Goal: Task Accomplishment & Management: Manage account settings

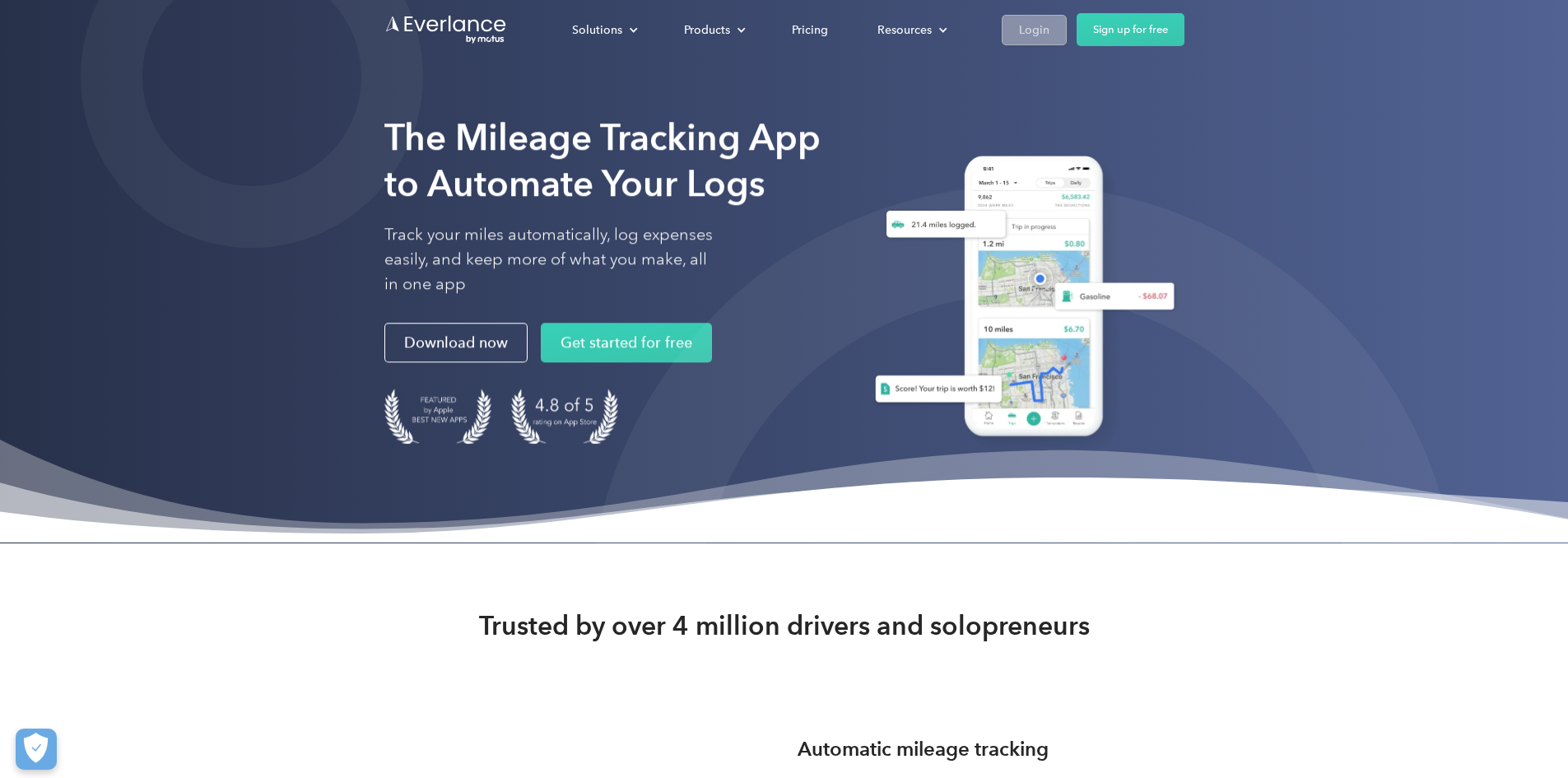
click at [1050, 23] on div "Login" at bounding box center [1034, 29] width 30 height 20
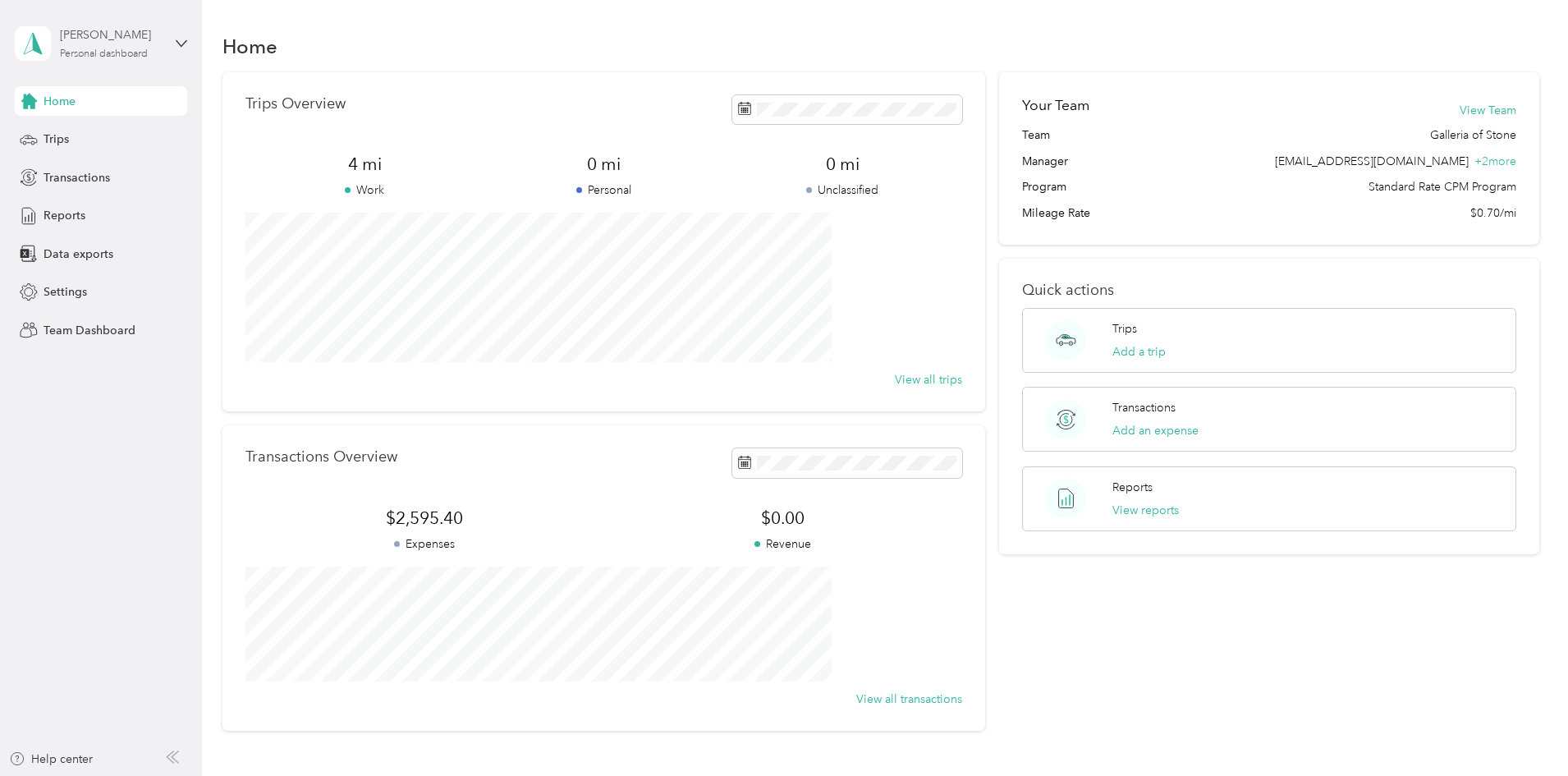
click at [113, 43] on div "Jennifer DeGutes" at bounding box center [111, 35] width 103 height 17
click at [94, 132] on div "Team dashboard" at bounding box center [73, 135] width 88 height 17
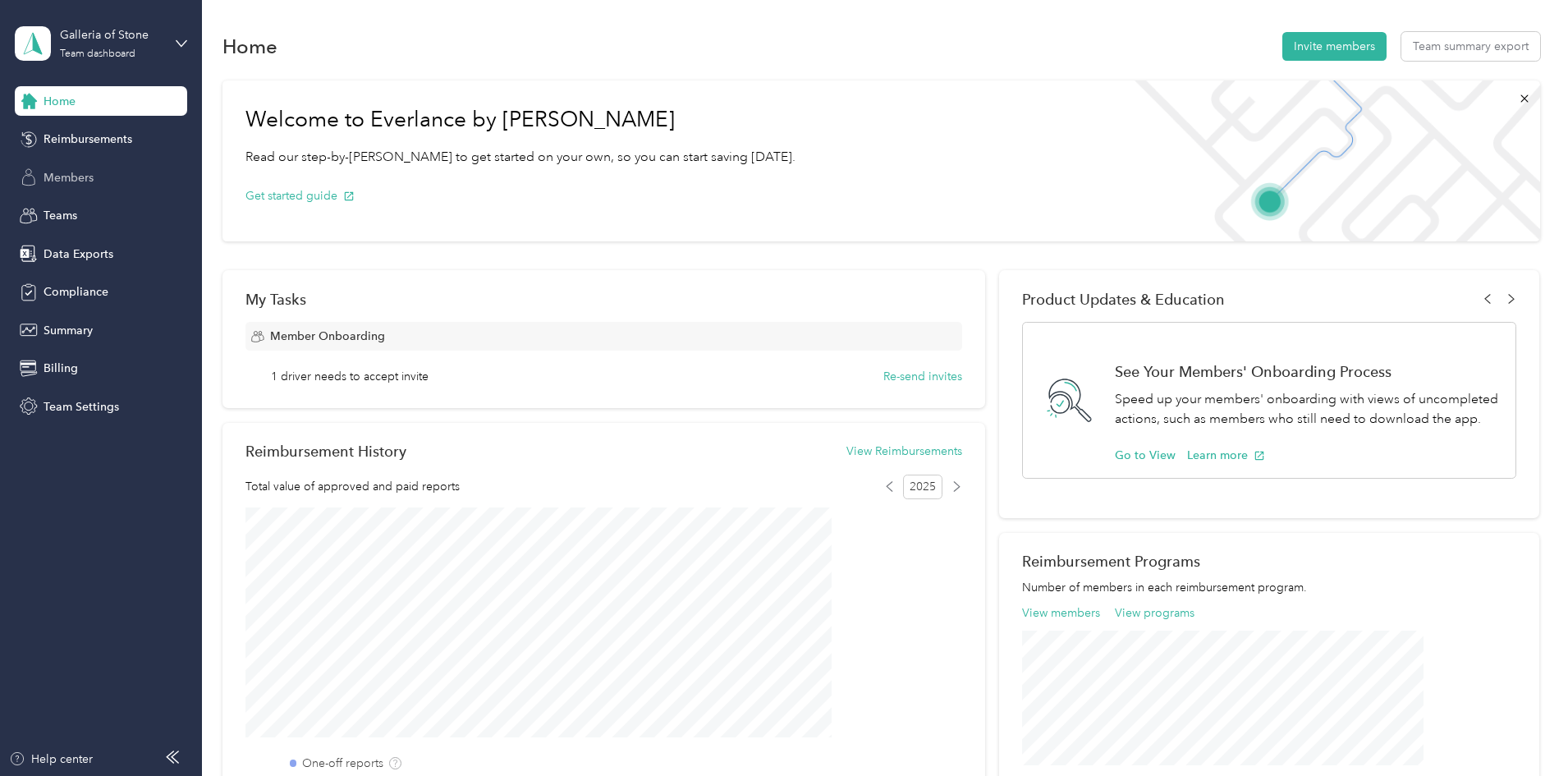
click at [83, 168] on div "Members" at bounding box center [101, 177] width 172 height 29
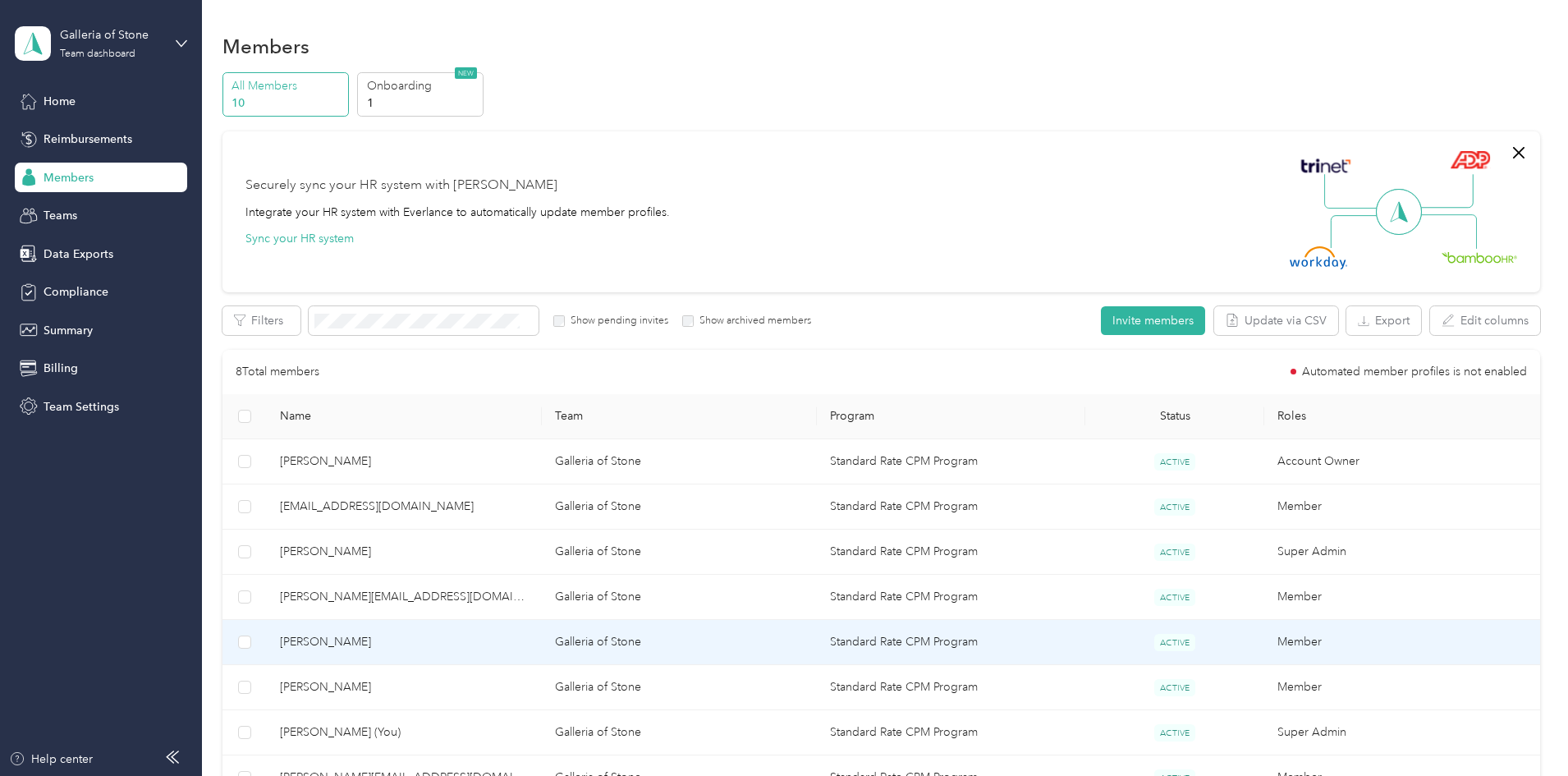
click at [437, 646] on span "Jamal Ravan" at bounding box center [403, 642] width 248 height 18
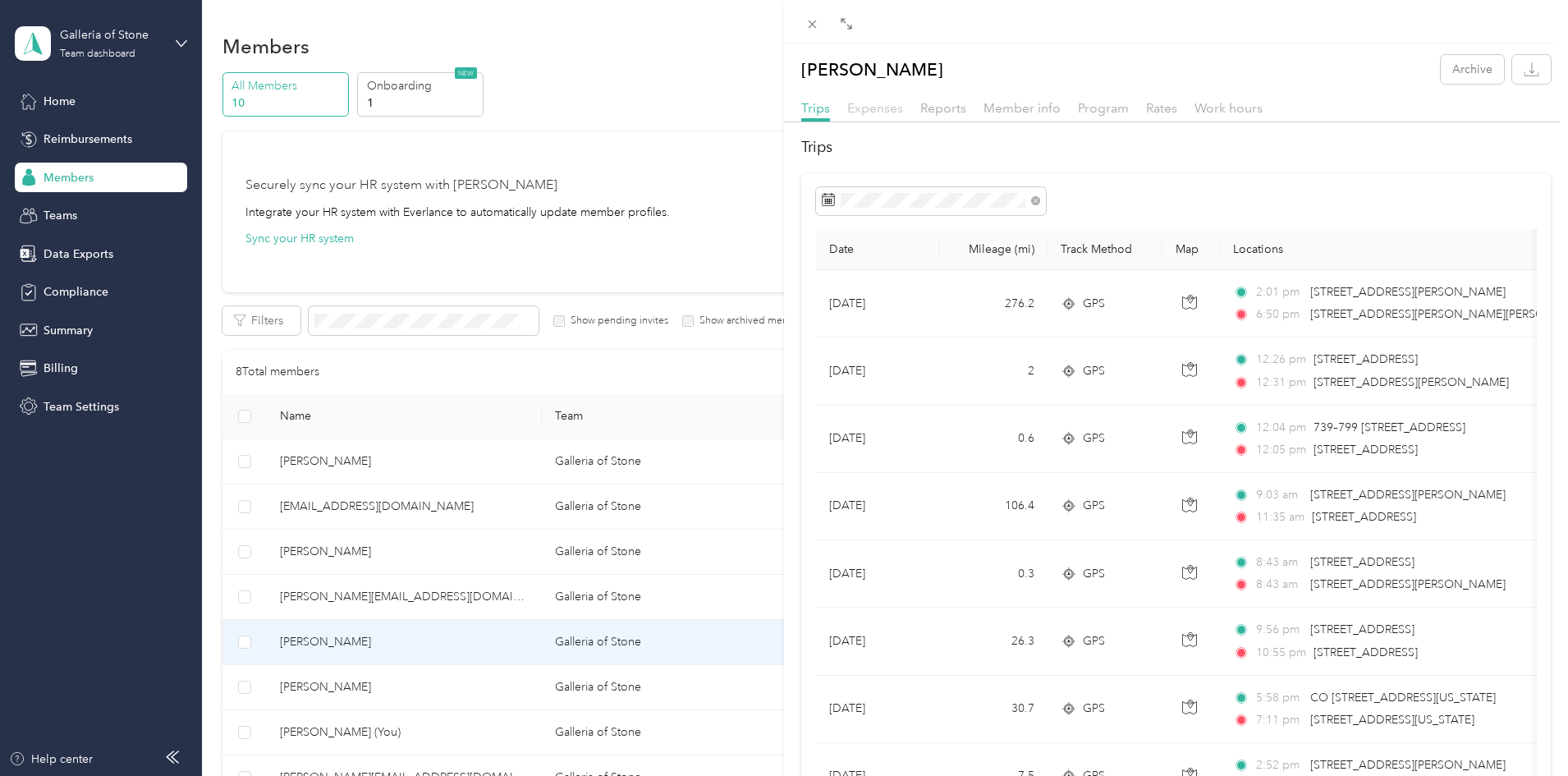
click at [891, 114] on span "Expenses" at bounding box center [875, 107] width 56 height 16
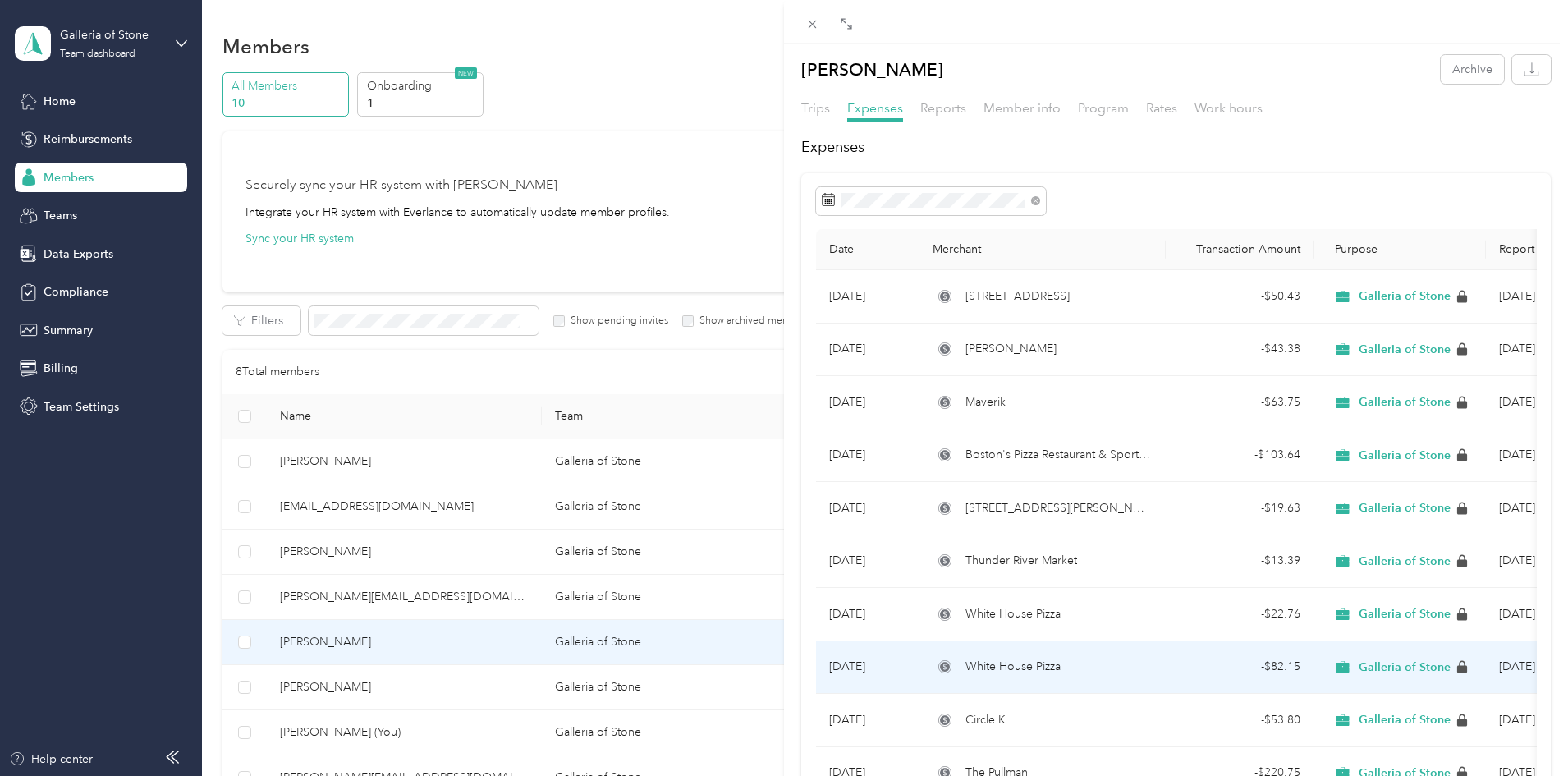
click at [1010, 664] on span "White House Pizza" at bounding box center [1013, 667] width 95 height 18
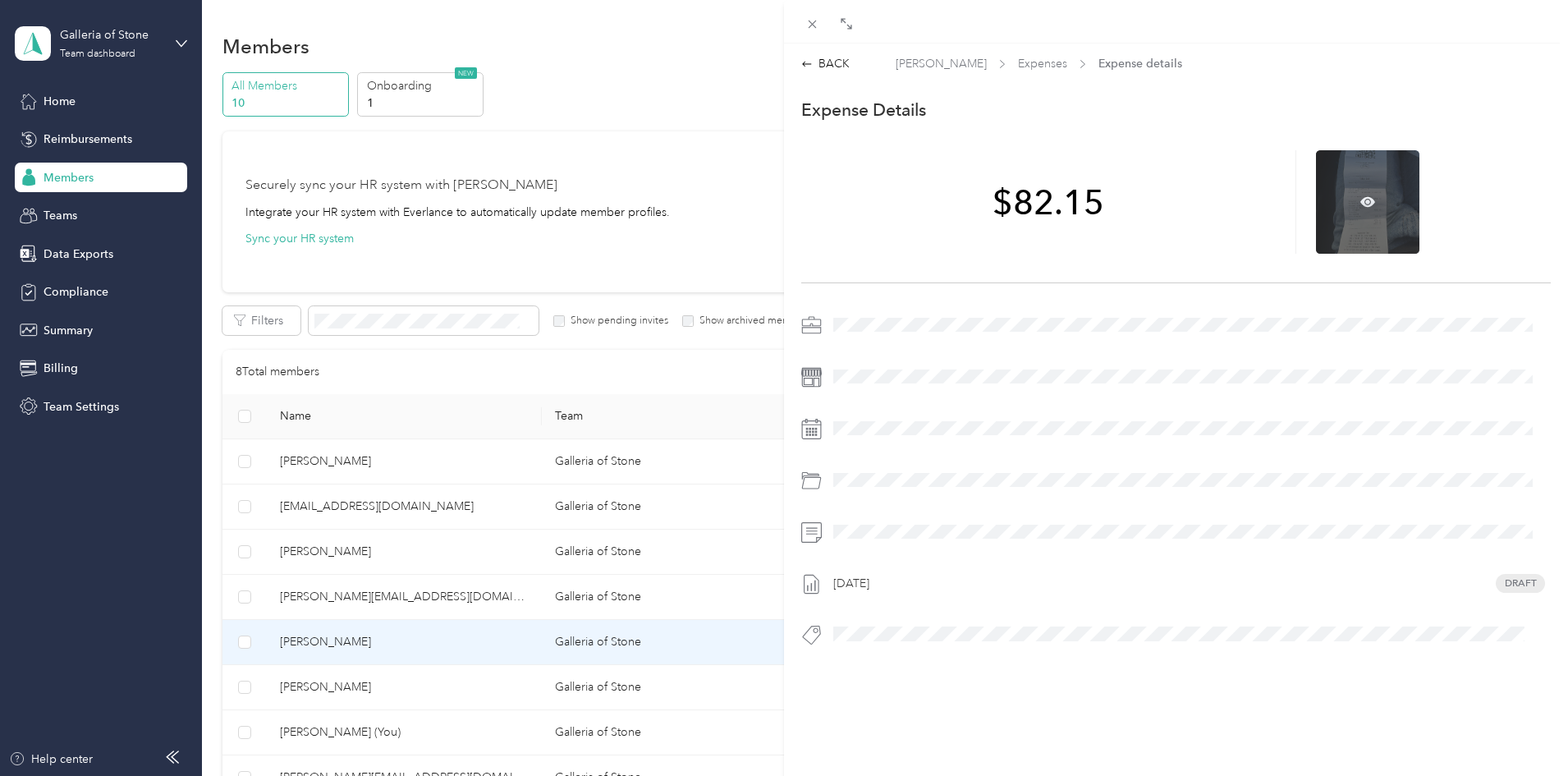
click at [1346, 206] on div at bounding box center [1367, 202] width 104 height 104
click at [1361, 200] on icon at bounding box center [1368, 201] width 15 height 10
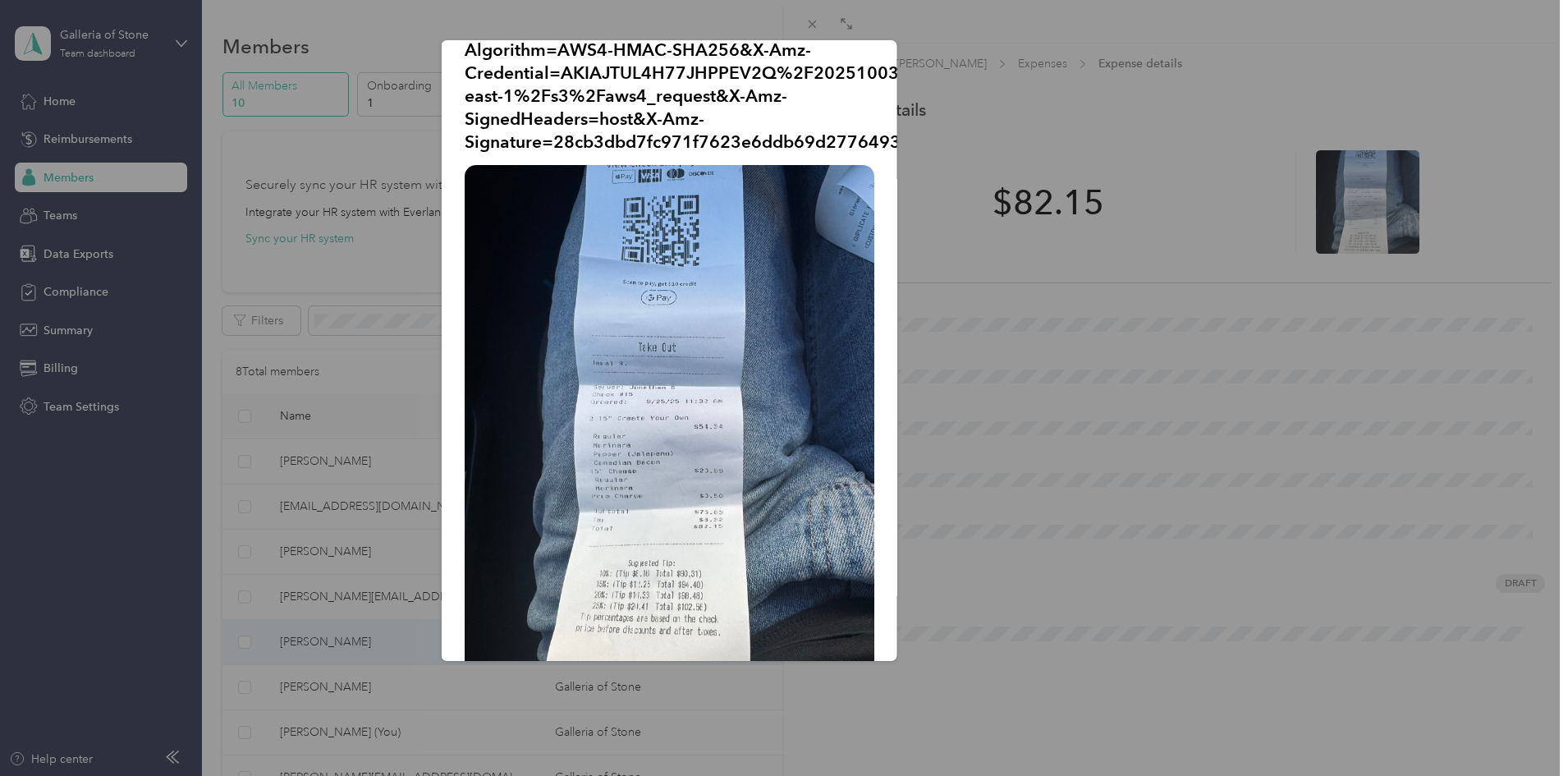
scroll to position [139, 0]
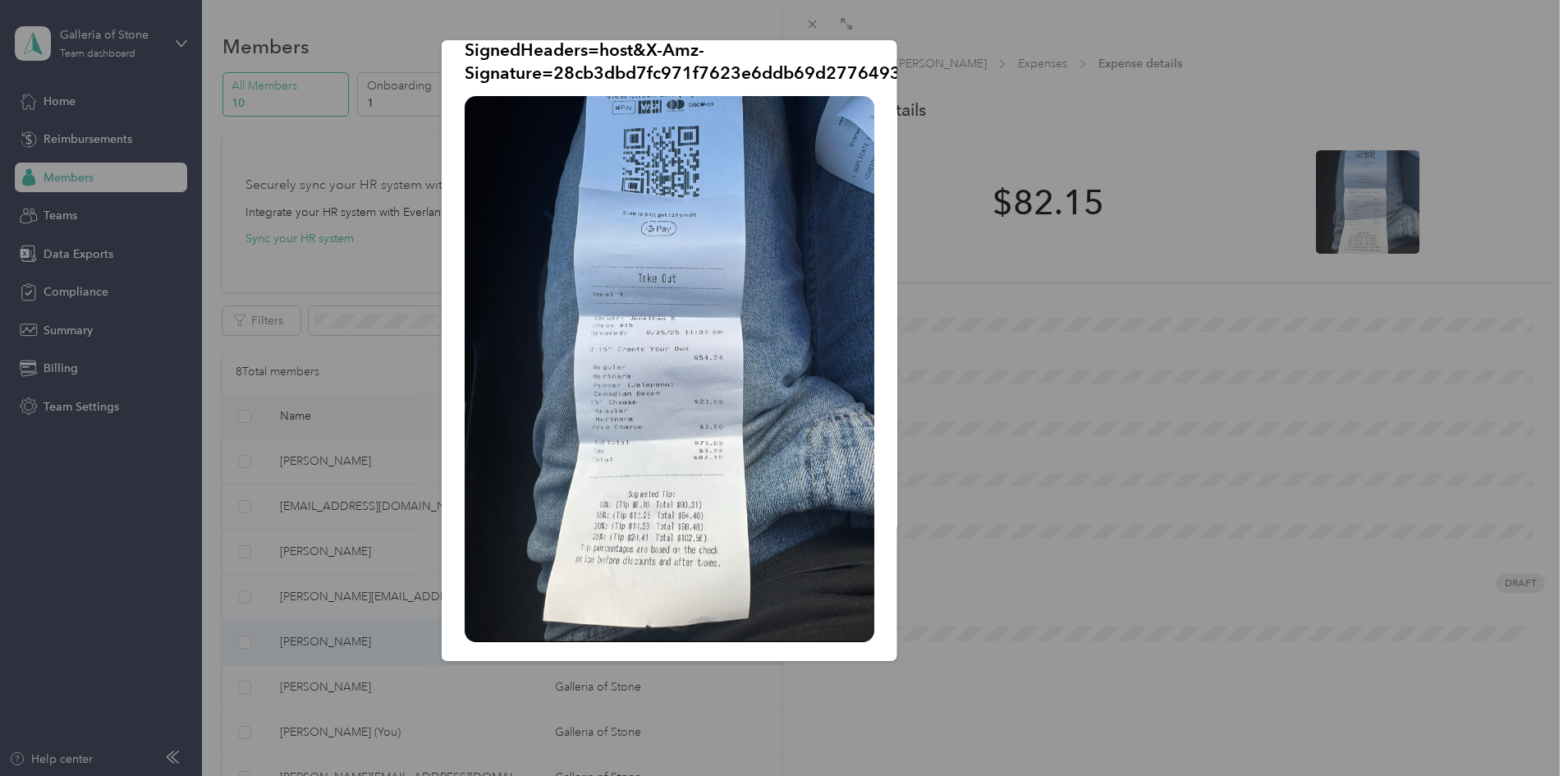
click at [1077, 397] on div "Sep_25__2025.jpeg?X-Amz-Expires=600&X-Amz-Date=20251003T174221Z&X-Amz-Algorithm…" at bounding box center [1011, 353] width 456 height 626
click at [282, 222] on div at bounding box center [784, 388] width 1568 height 776
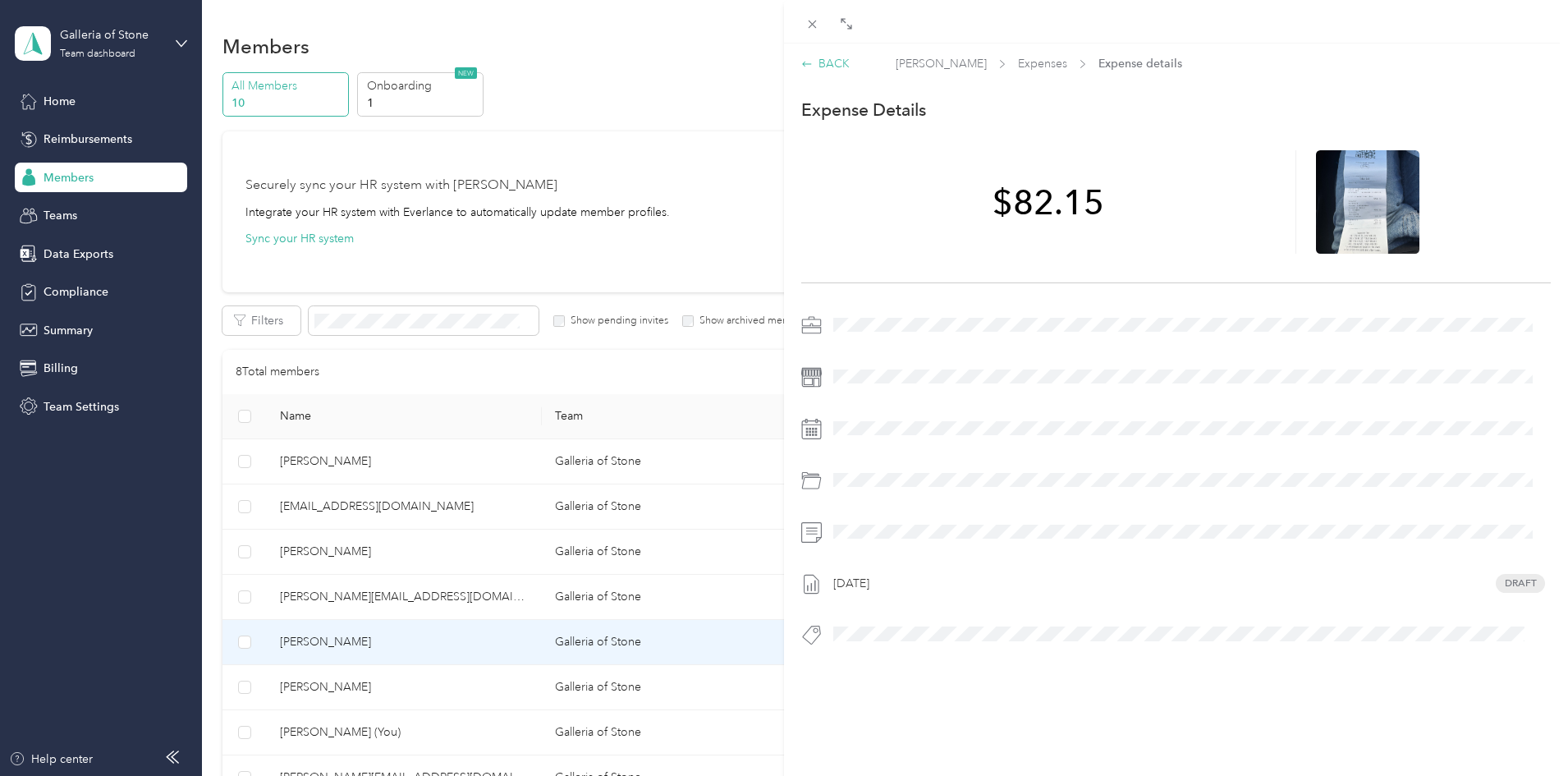
click at [829, 67] on div "BACK" at bounding box center [825, 63] width 49 height 17
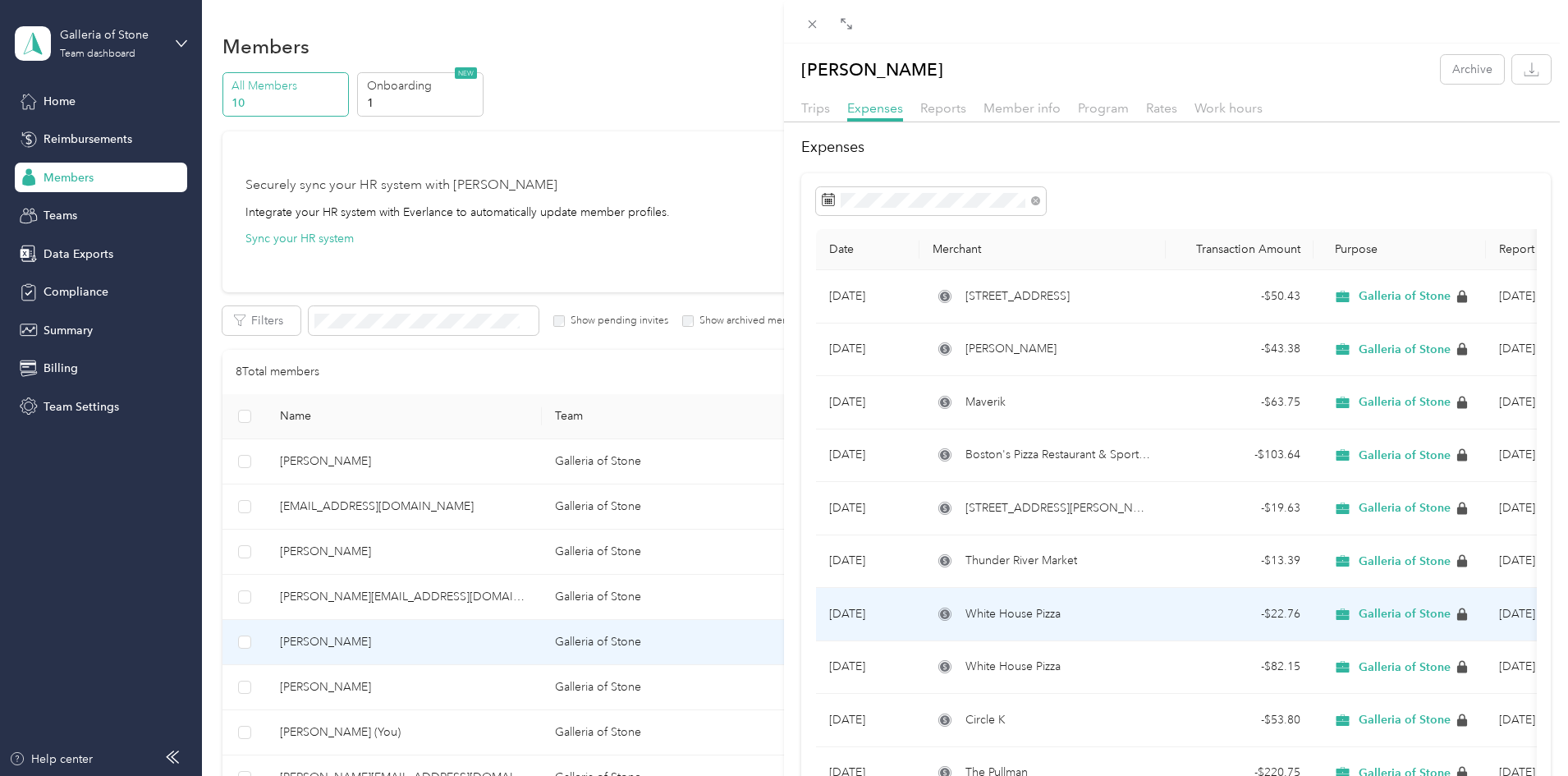
click at [1006, 613] on span "White House Pizza" at bounding box center [1013, 615] width 95 height 18
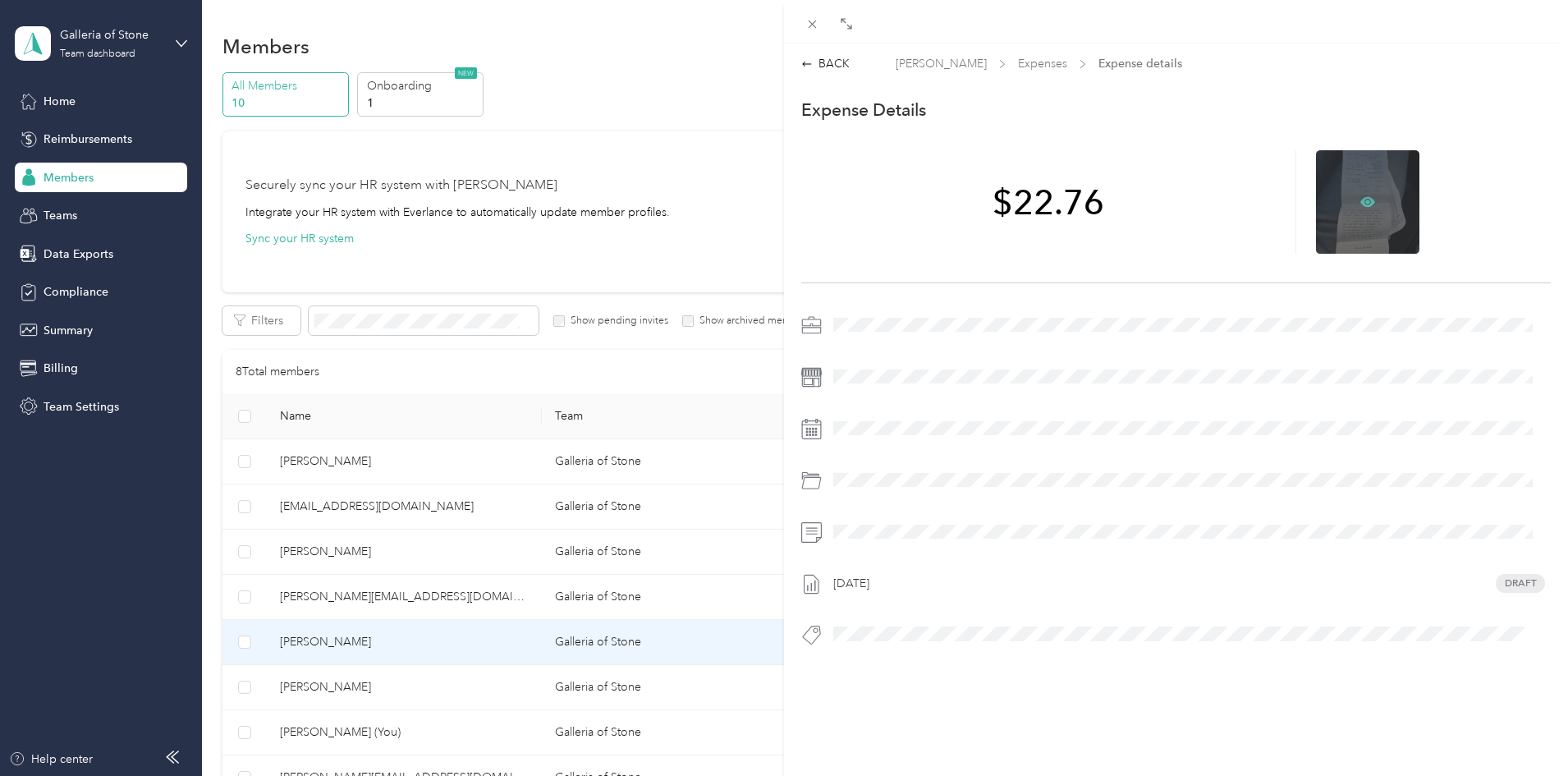
click at [1366, 200] on icon at bounding box center [1368, 202] width 5 height 5
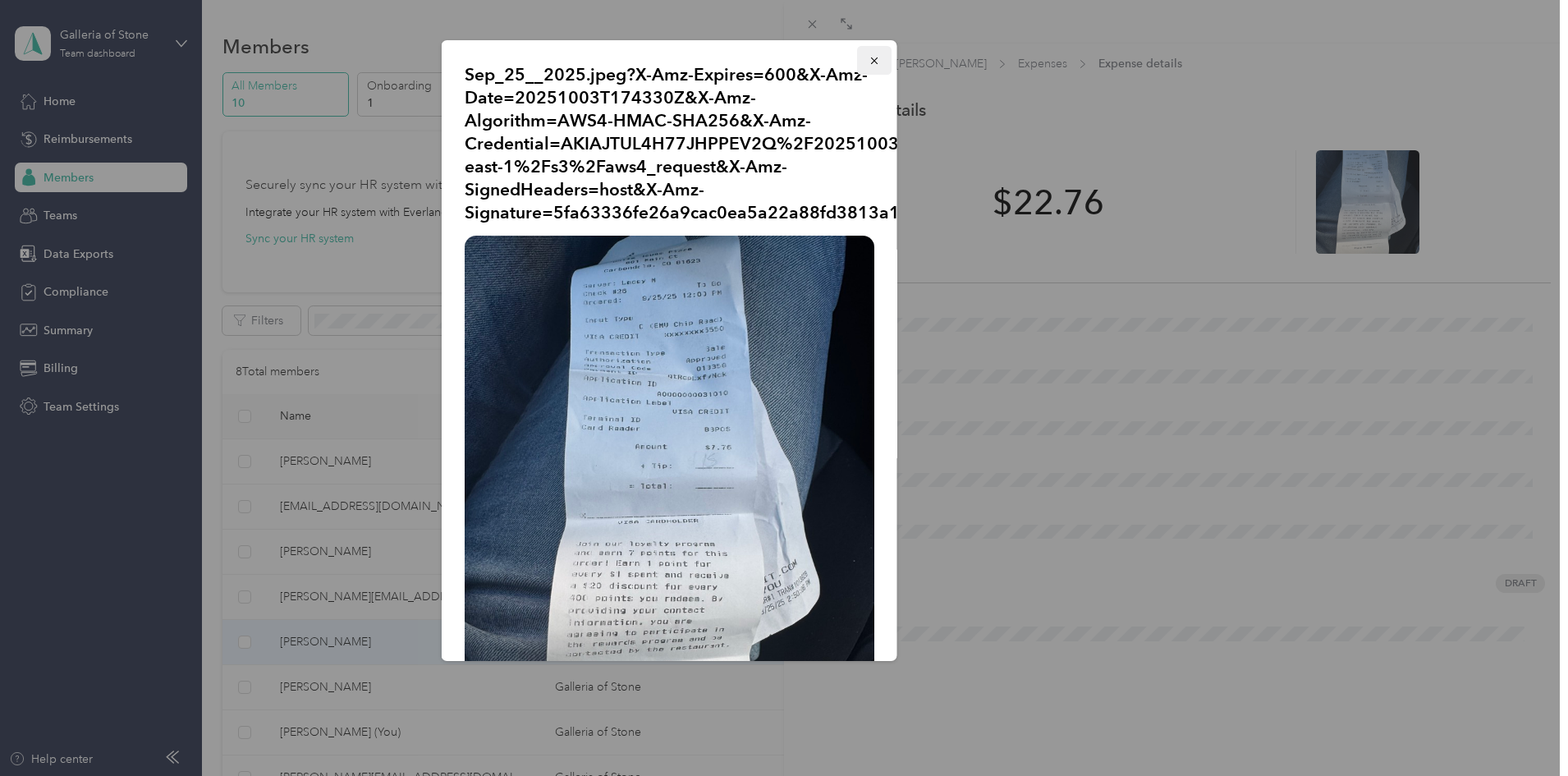
click at [868, 63] on icon "button" at bounding box center [874, 61] width 12 height 12
